Goal: Task Accomplishment & Management: Manage account settings

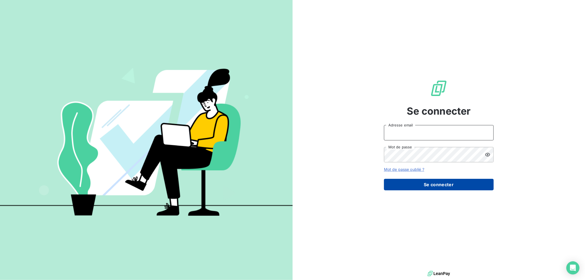
type input "[EMAIL_ADDRESS][DOMAIN_NAME]"
click at [428, 184] on button "Se connecter" at bounding box center [439, 185] width 110 height 12
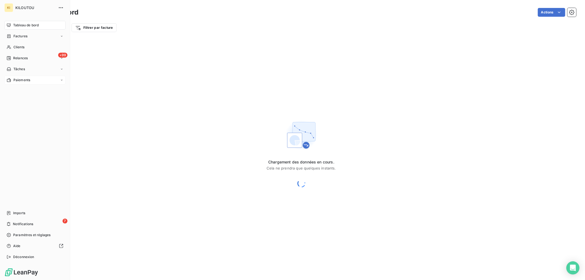
click at [22, 81] on span "Paiements" at bounding box center [21, 80] width 17 height 5
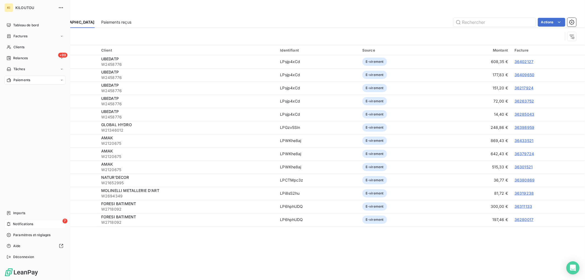
click at [22, 222] on span "Notifications" at bounding box center [23, 223] width 20 height 5
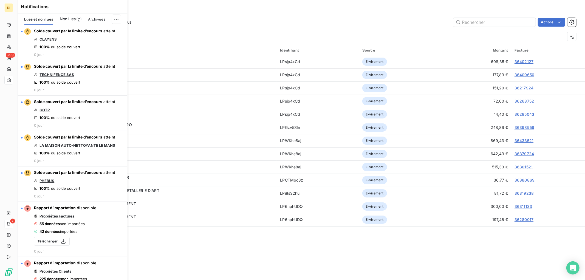
click at [67, 20] on span "Non lues" at bounding box center [68, 18] width 16 height 5
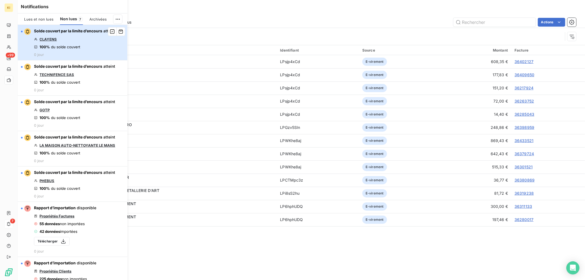
click at [91, 51] on div "Solde couvert par la limite d’encours atteint CLAYENS 100% du solde couvert 0 j…" at bounding box center [74, 42] width 81 height 29
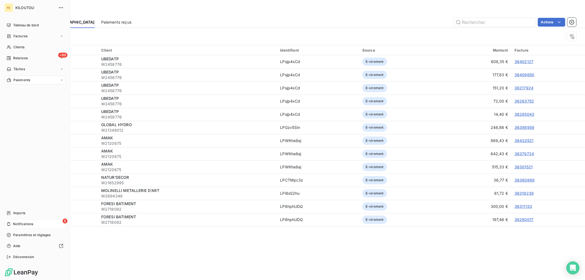
click at [42, 224] on div "6 Notifications" at bounding box center [34, 224] width 61 height 9
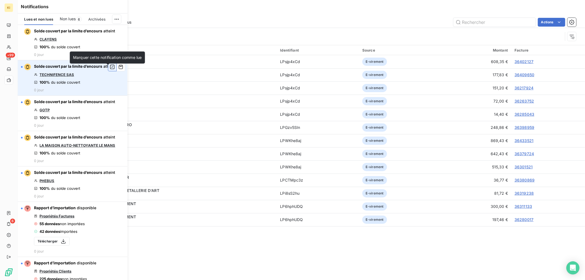
click at [110, 70] on icon "button" at bounding box center [112, 66] width 5 height 5
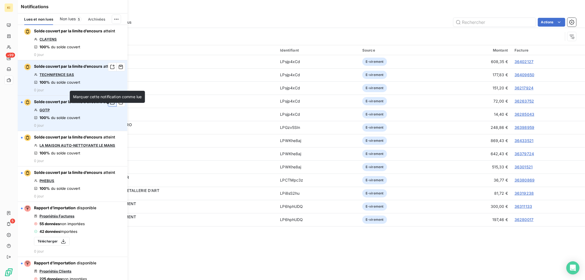
click at [110, 105] on icon "button" at bounding box center [112, 101] width 5 height 5
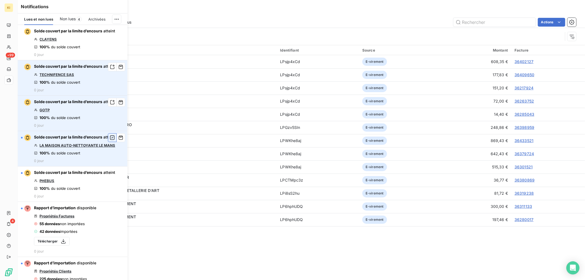
click at [110, 140] on icon "button" at bounding box center [112, 137] width 5 height 5
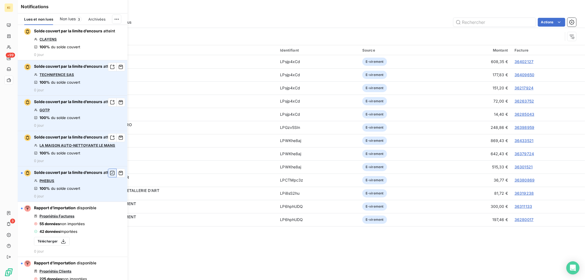
click at [110, 175] on icon "button" at bounding box center [112, 173] width 4 height 4
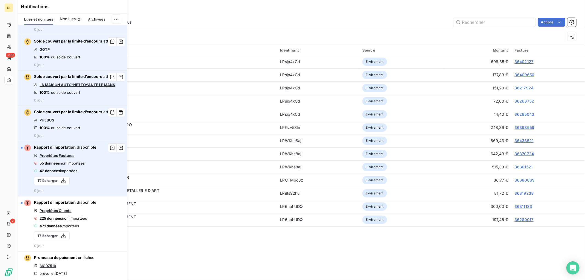
scroll to position [61, 0]
click at [110, 150] on icon "button" at bounding box center [112, 147] width 4 height 4
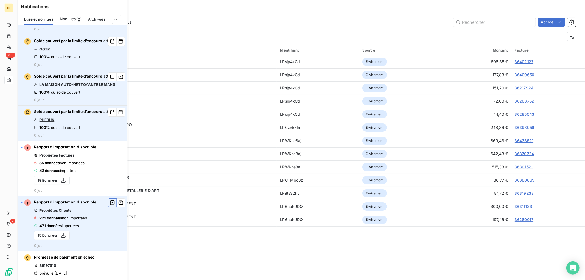
click at [110, 205] on icon "button" at bounding box center [112, 202] width 4 height 4
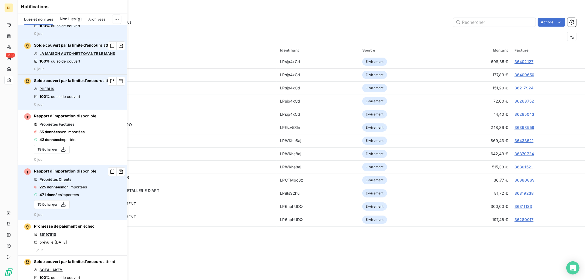
scroll to position [91, 0]
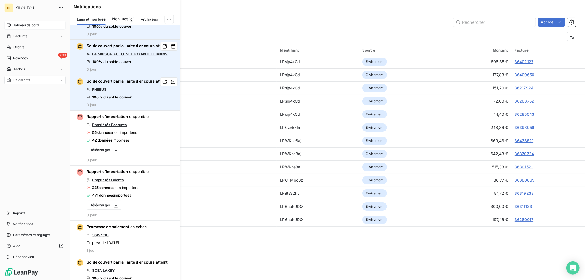
click at [19, 25] on span "Tableau de bord" at bounding box center [25, 25] width 25 height 5
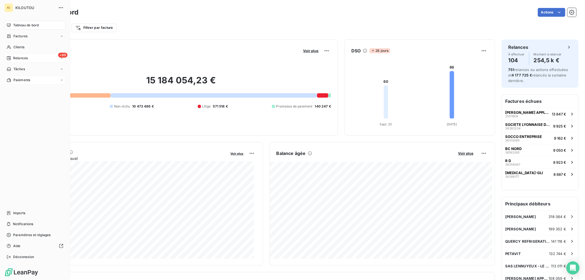
click at [34, 58] on div "+99 Relances" at bounding box center [34, 58] width 61 height 9
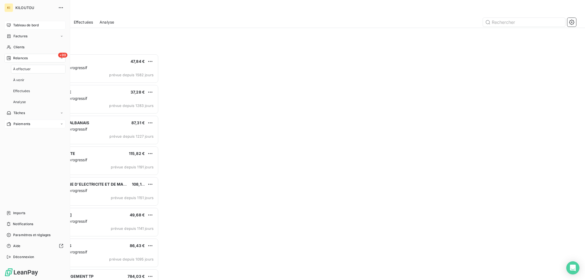
scroll to position [221, 128]
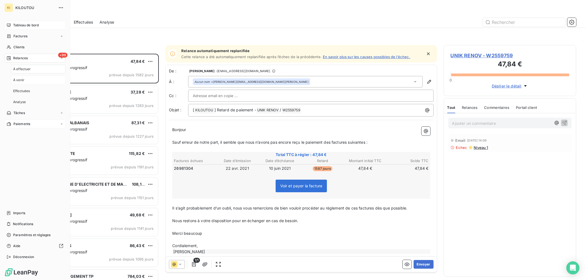
click at [32, 80] on div "À venir" at bounding box center [38, 80] width 55 height 9
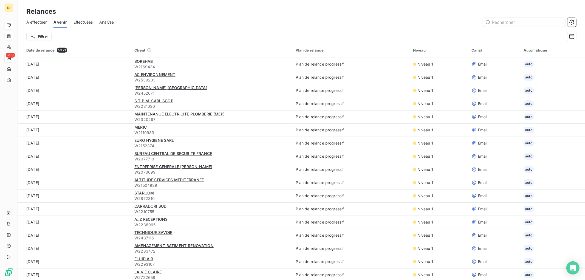
scroll to position [426, 0]
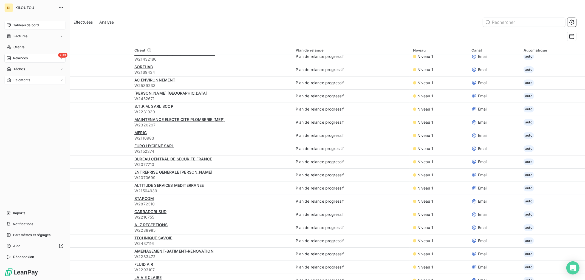
click at [19, 26] on span "Tableau de bord" at bounding box center [25, 25] width 25 height 5
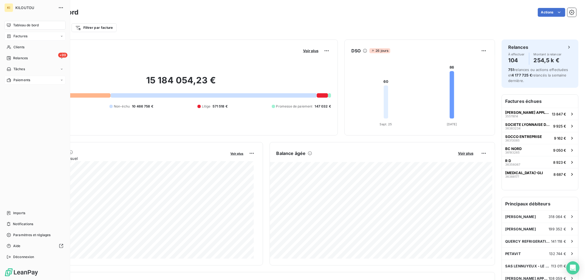
click at [21, 32] on div "Factures" at bounding box center [34, 36] width 61 height 9
